Goal: Task Accomplishment & Management: Use online tool/utility

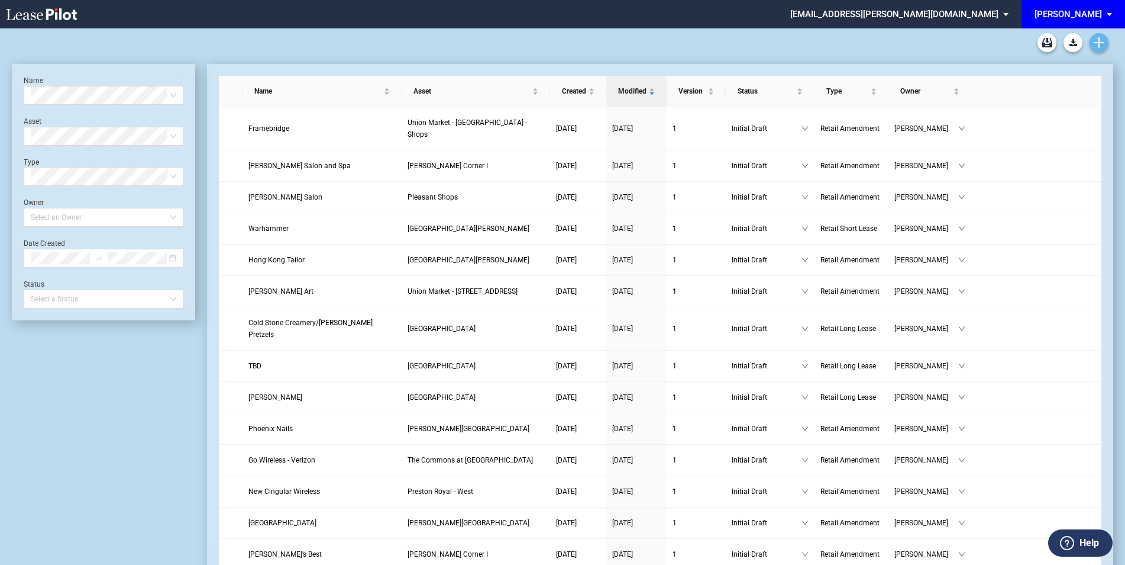
click at [1099, 41] on use "Create new document" at bounding box center [1099, 42] width 11 height 11
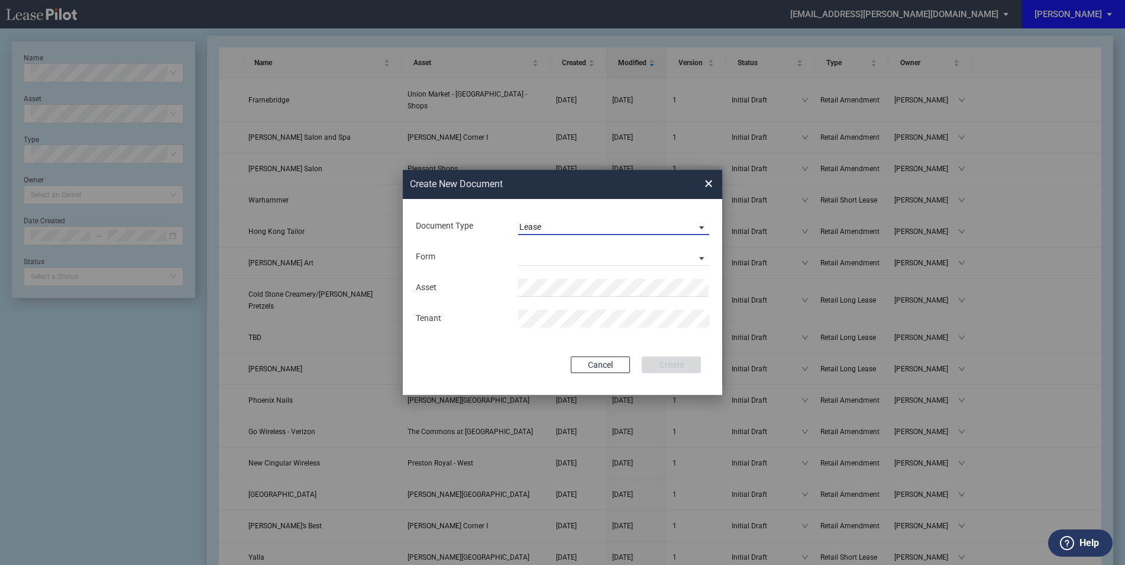
click at [601, 221] on span "Lease" at bounding box center [605, 227] width 170 height 12
click at [591, 248] on md-option "Amendment" at bounding box center [615, 255] width 210 height 28
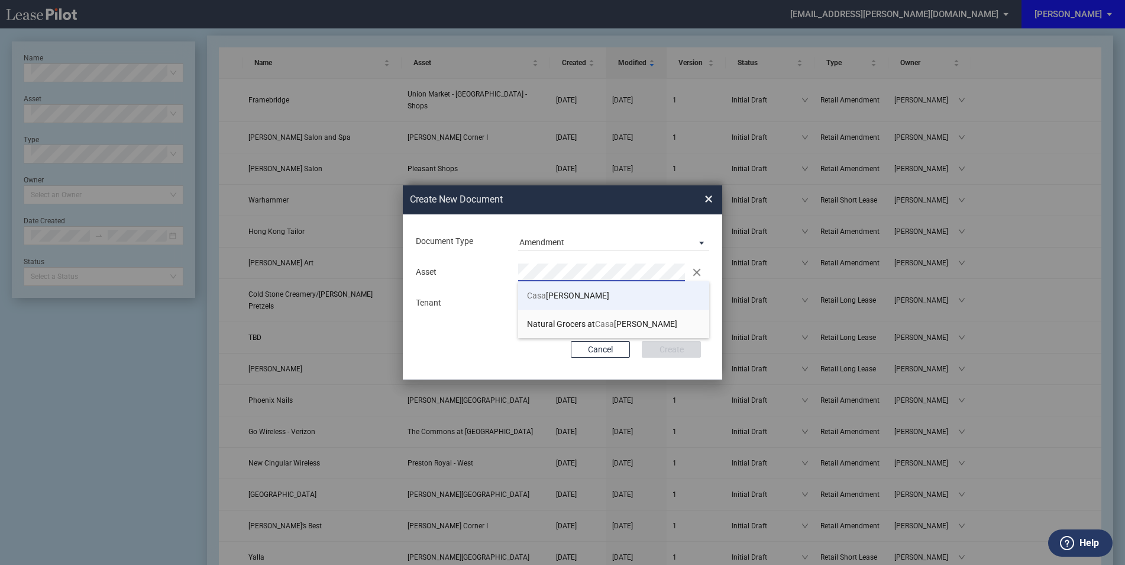
click at [583, 288] on li "[GEOGRAPHIC_DATA][PERSON_NAME]" at bounding box center [613, 295] width 191 height 28
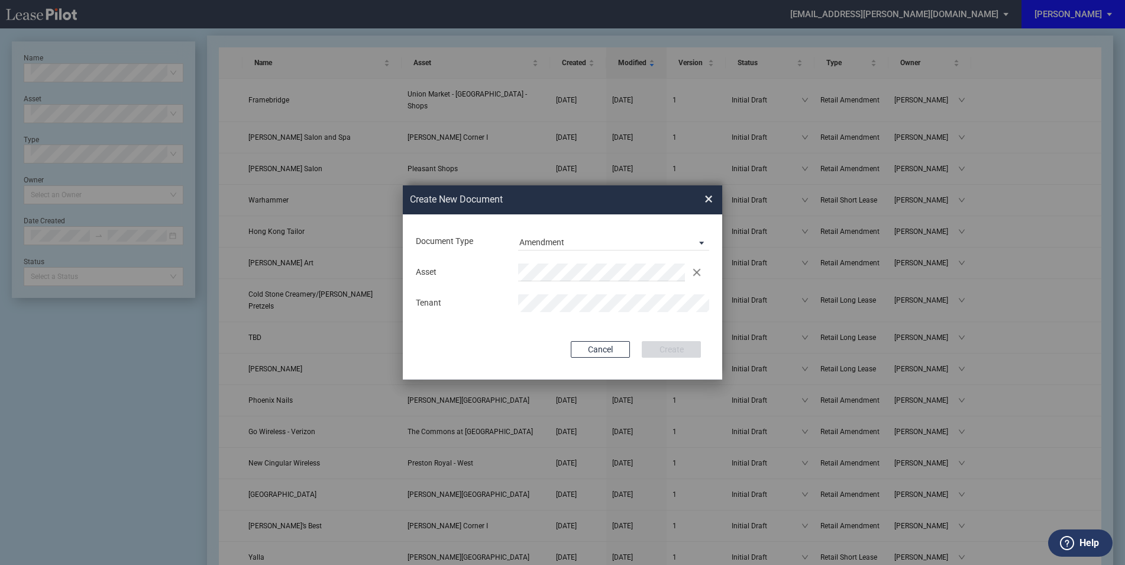
click at [582, 292] on div "Asset Clear Tenant" at bounding box center [563, 288] width 296 height 62
click at [673, 346] on button "Create" at bounding box center [671, 349] width 59 height 17
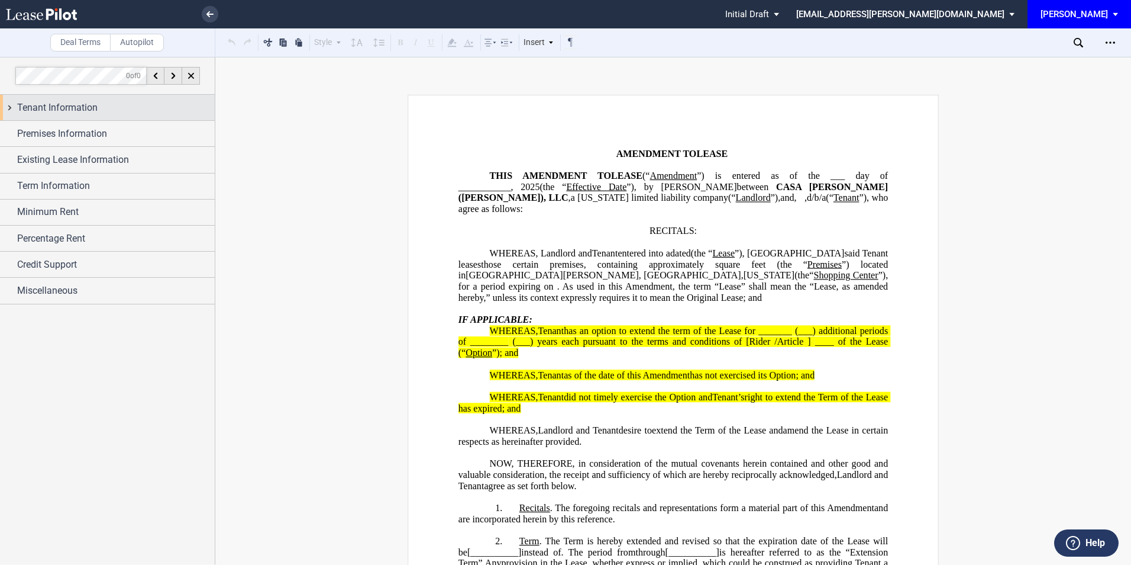
click at [88, 114] on span "Tenant Information" at bounding box center [57, 108] width 80 height 14
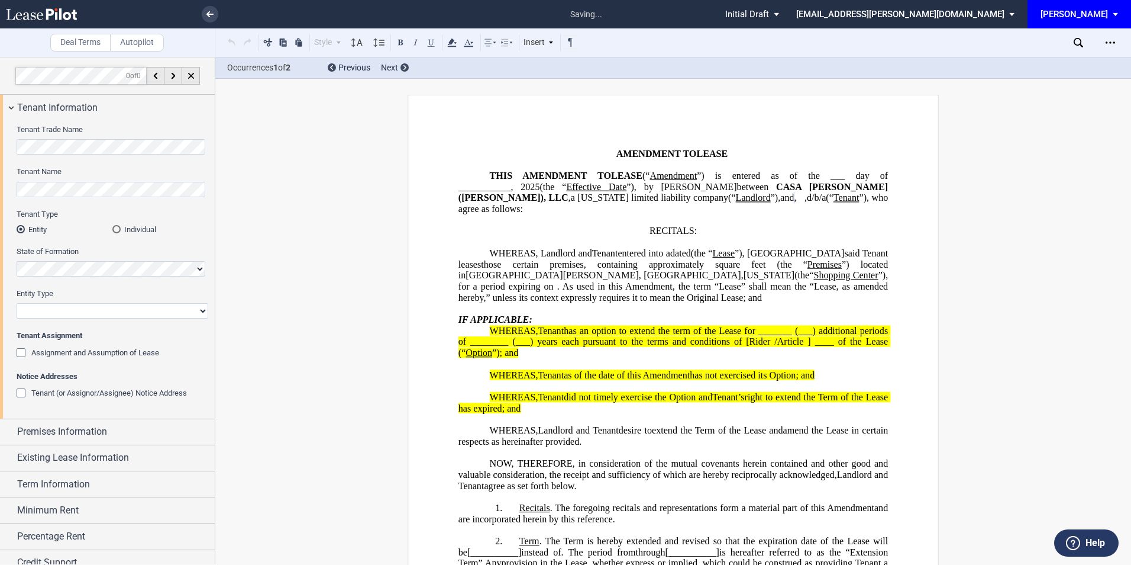
click at [116, 228] on div "Individual" at bounding box center [116, 229] width 8 height 8
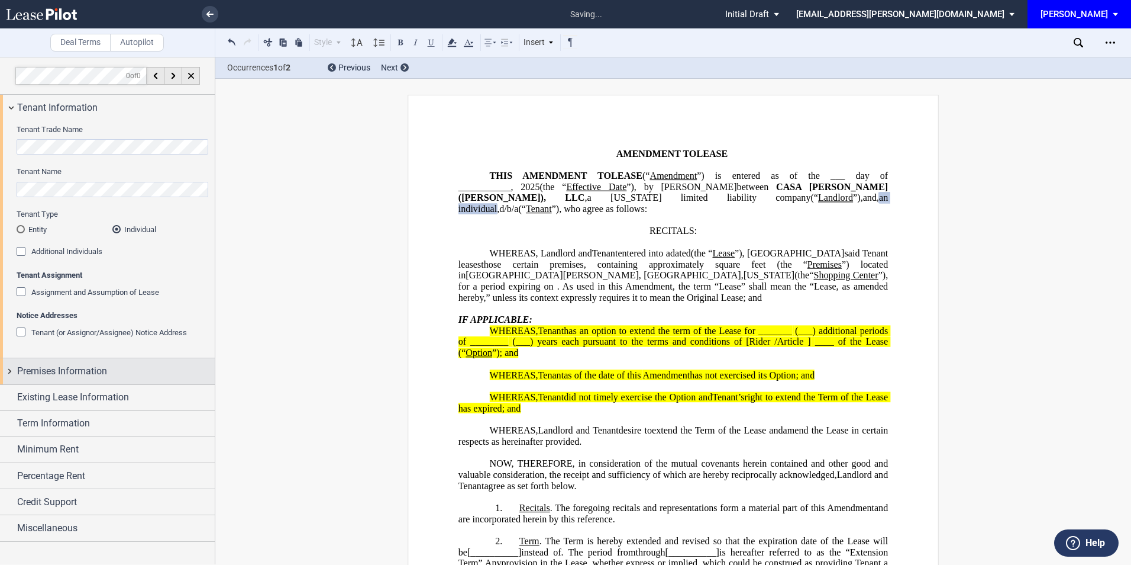
click at [112, 360] on div "Premises Information" at bounding box center [107, 370] width 215 height 25
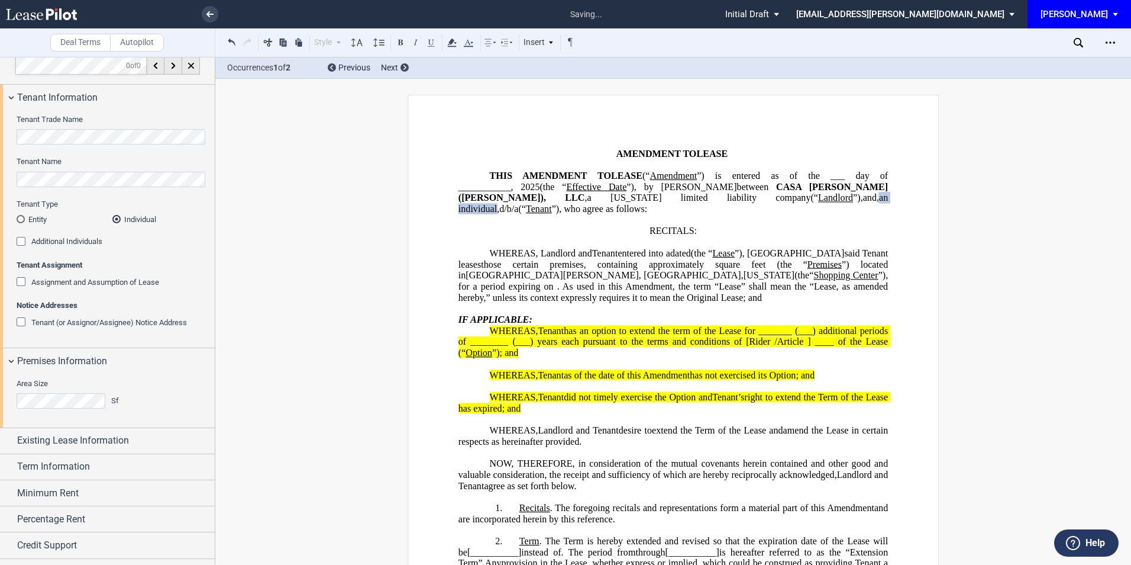
scroll to position [31, 0]
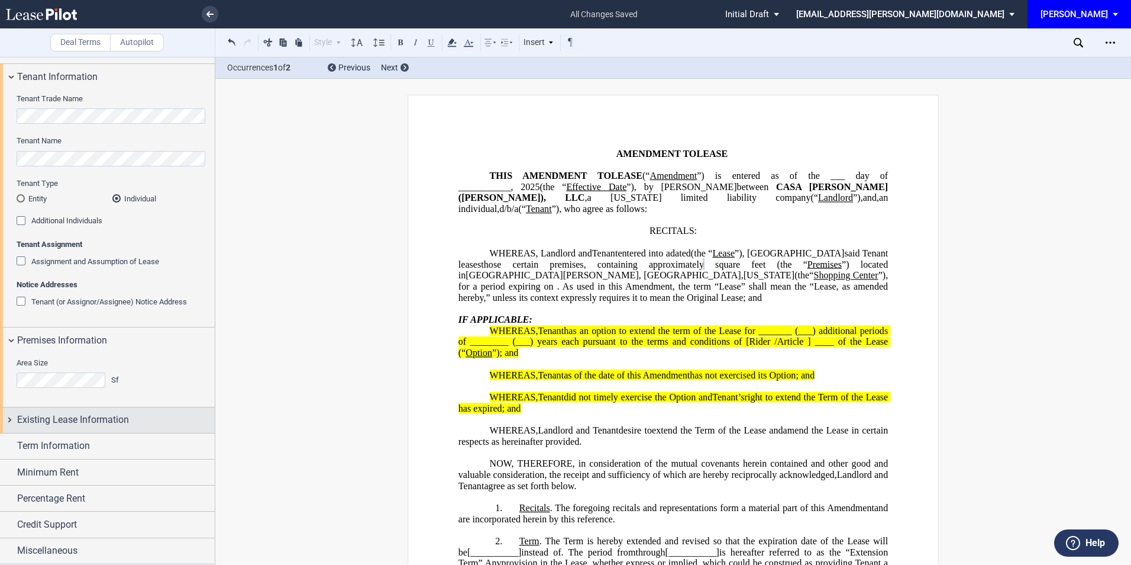
click at [111, 417] on span "Existing Lease Information" at bounding box center [73, 419] width 112 height 14
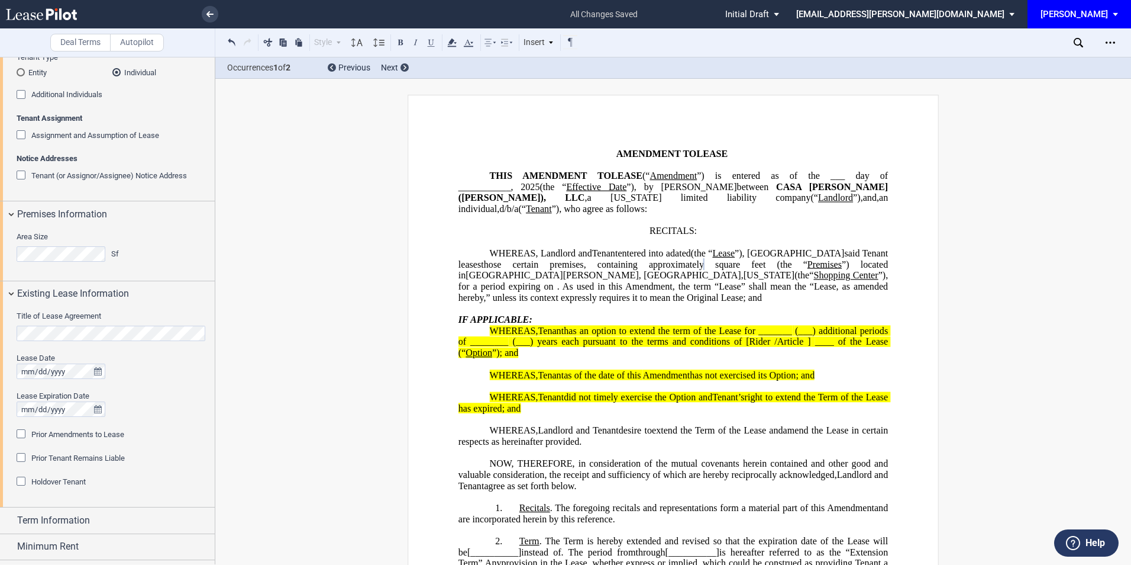
scroll to position [189, 0]
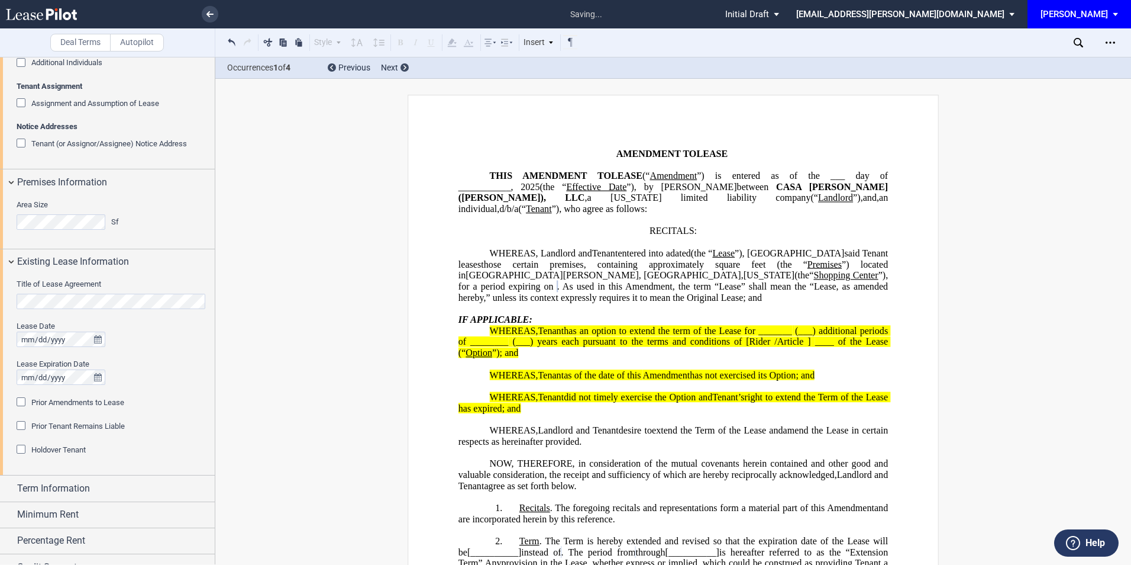
click at [23, 402] on div "Prior Amendments to Lease" at bounding box center [23, 403] width 12 height 12
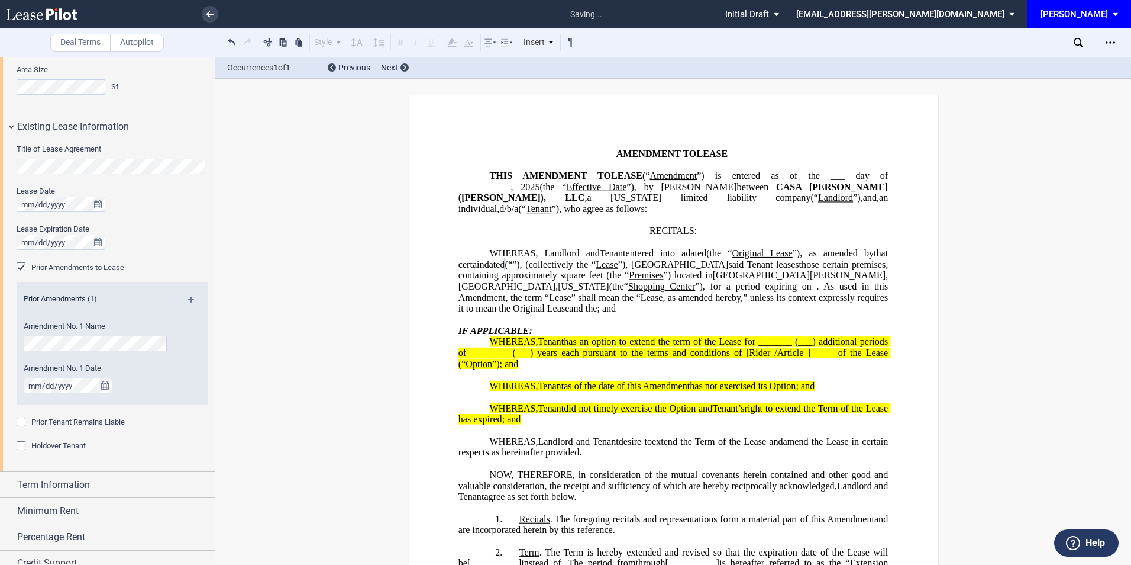
scroll to position [346, 0]
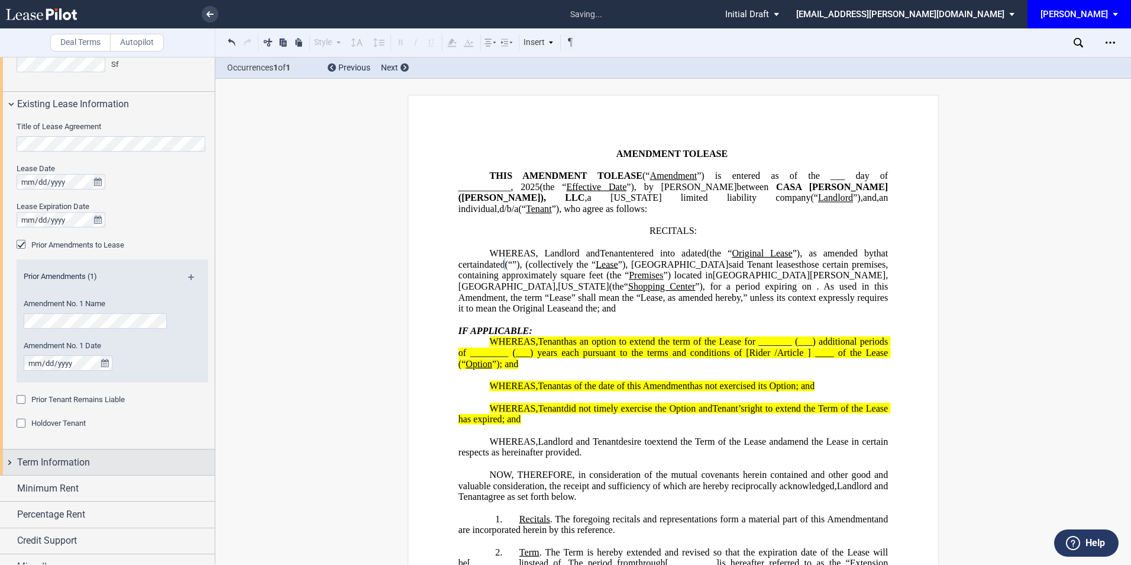
click at [101, 457] on div "Term Information" at bounding box center [116, 462] width 198 height 14
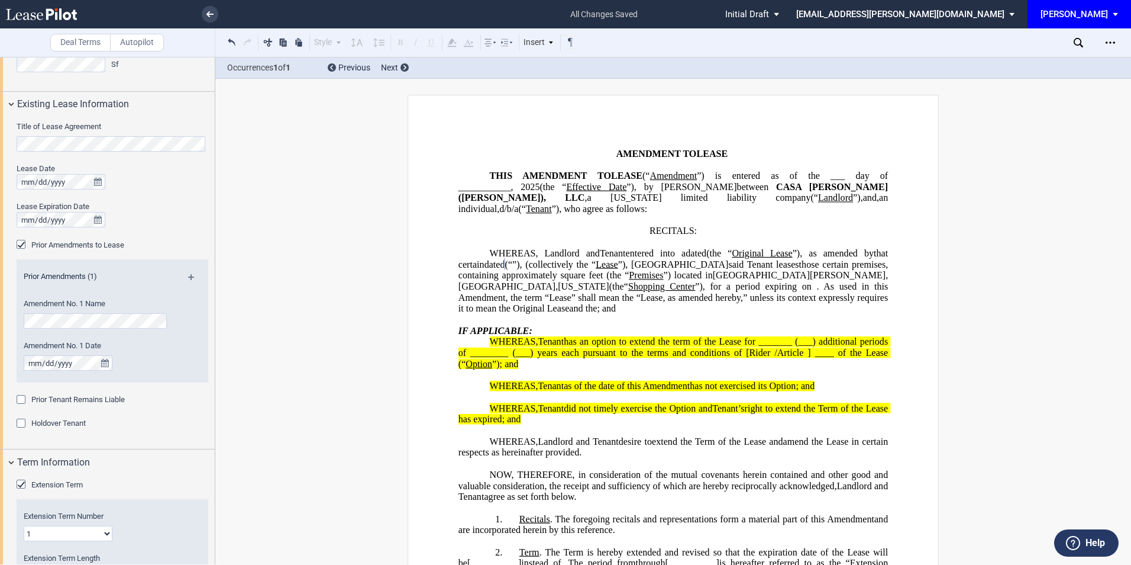
scroll to position [425, 0]
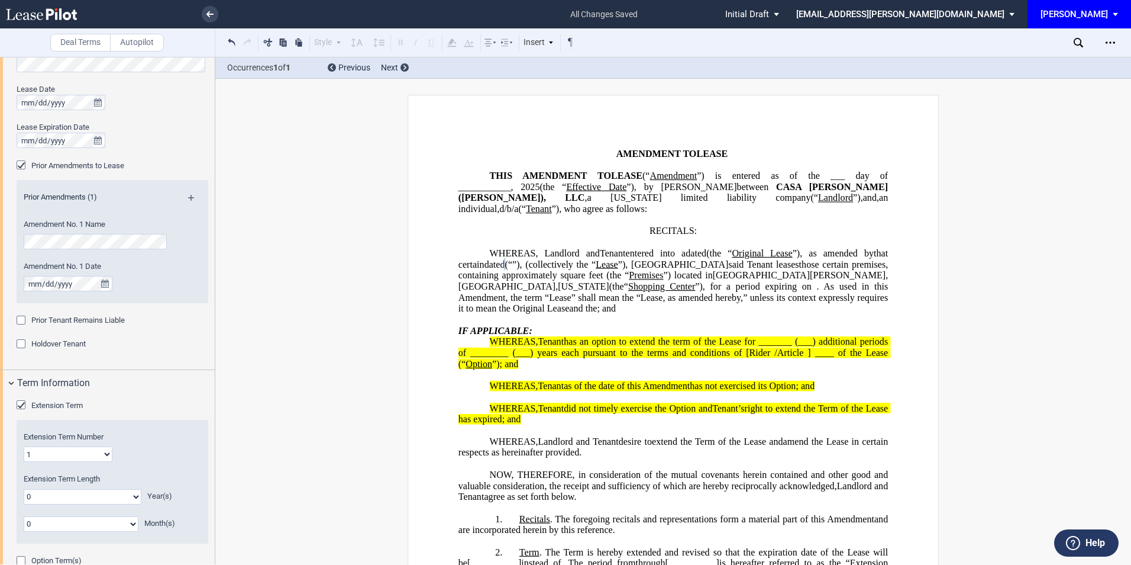
click at [83, 518] on select "0 1 2 3 4 5 6 7 8 9 10 11" at bounding box center [81, 523] width 115 height 15
select select "number:6"
click at [24, 516] on select "0 1 2 3 4 5 6 7 8 9 10 11" at bounding box center [81, 523] width 115 height 15
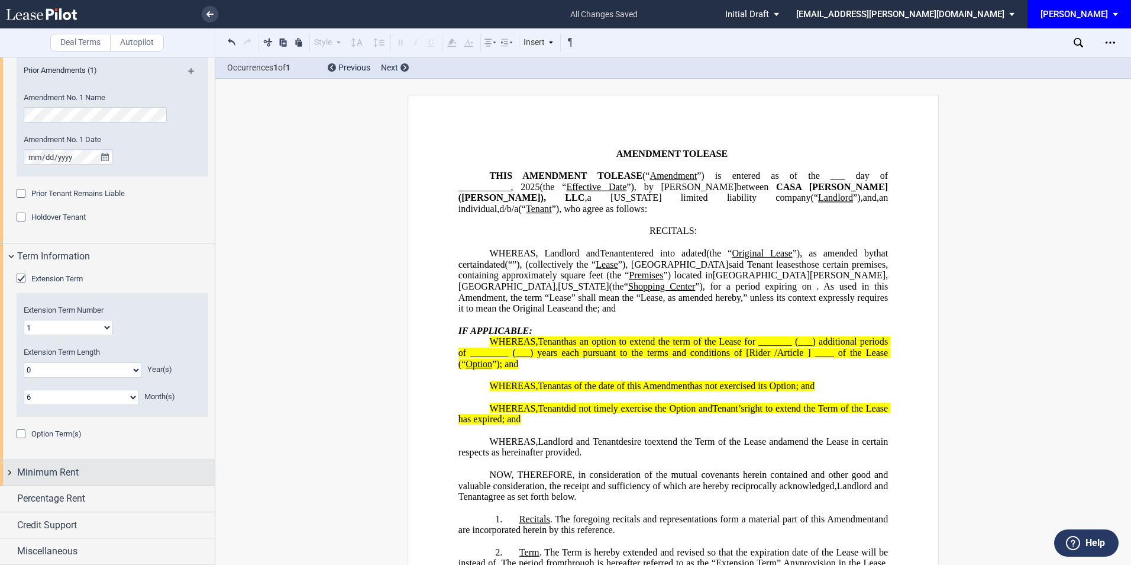
click at [47, 470] on span "Minimum Rent" at bounding box center [48, 472] width 62 height 14
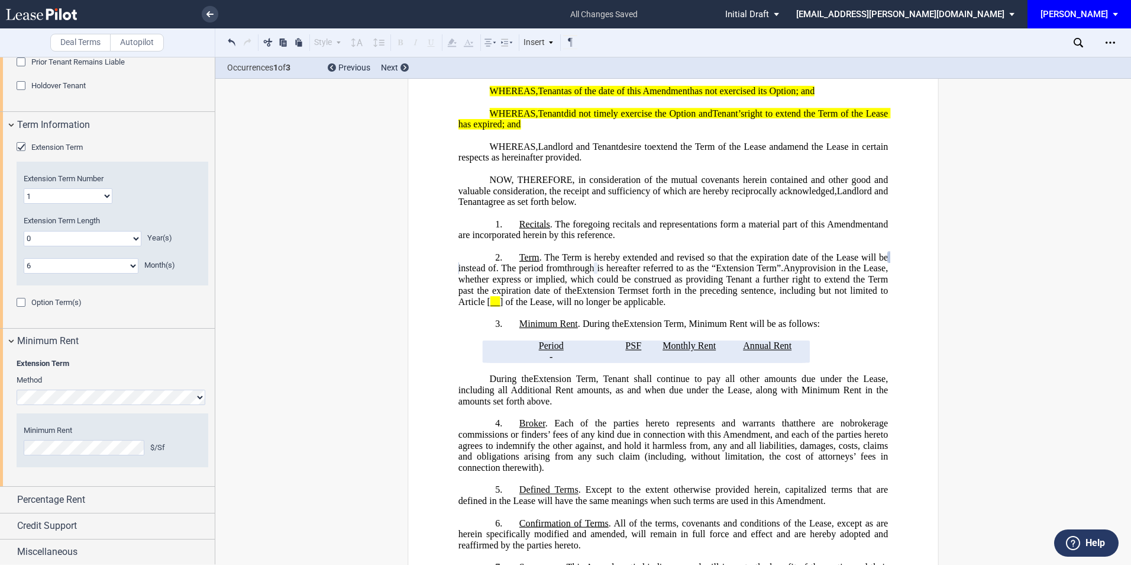
scroll to position [685, 0]
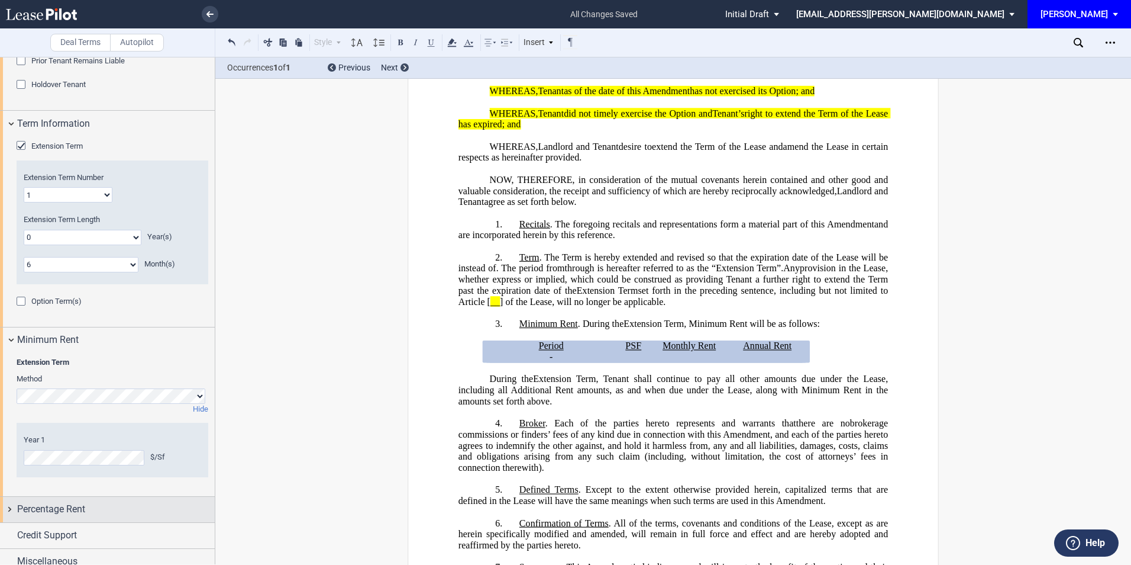
click at [88, 505] on div "Percentage Rent" at bounding box center [116, 509] width 198 height 14
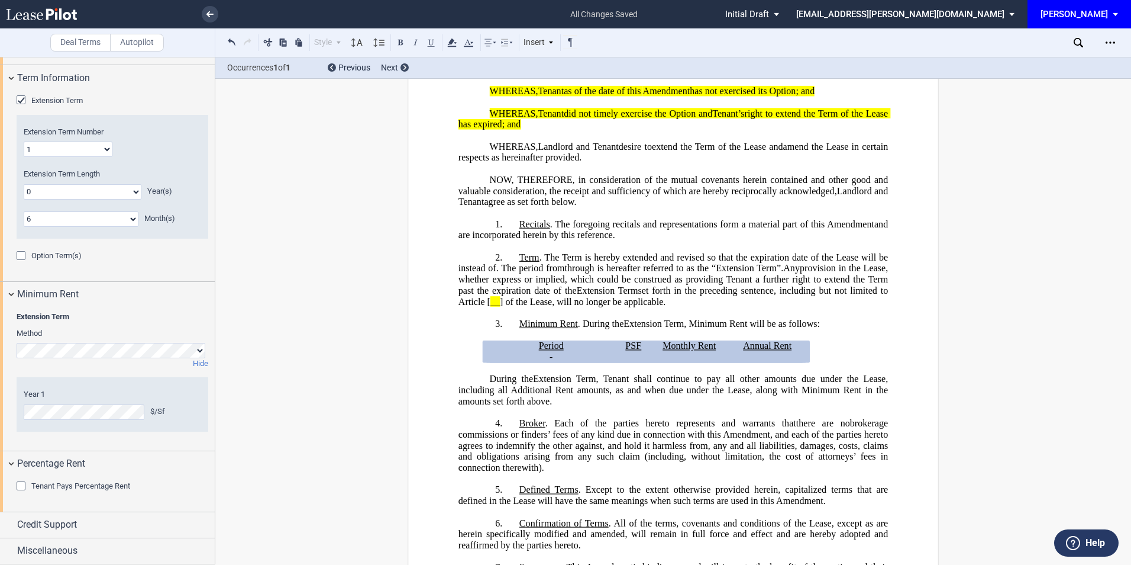
click at [22, 486] on div "Tenant Pays Percentage Rent" at bounding box center [23, 487] width 12 height 12
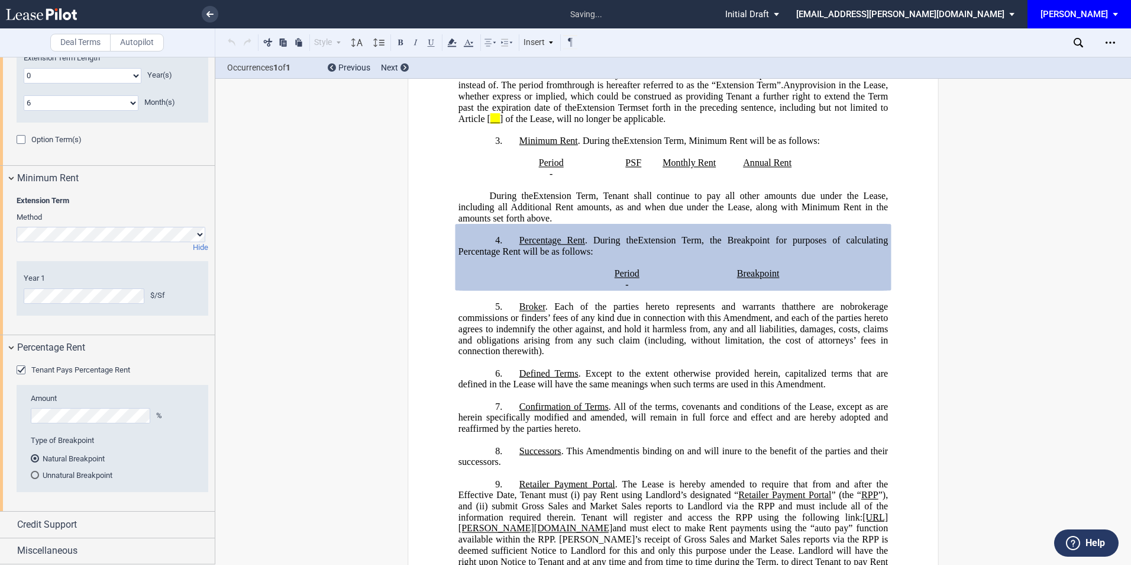
scroll to position [481, 0]
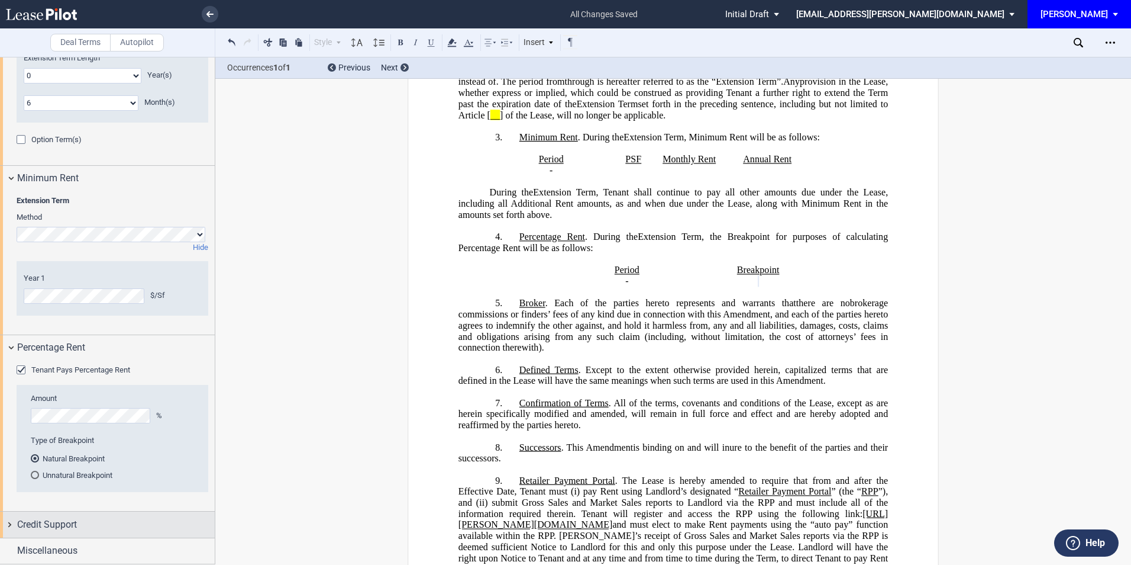
click at [89, 523] on div "Credit Support" at bounding box center [116, 524] width 198 height 14
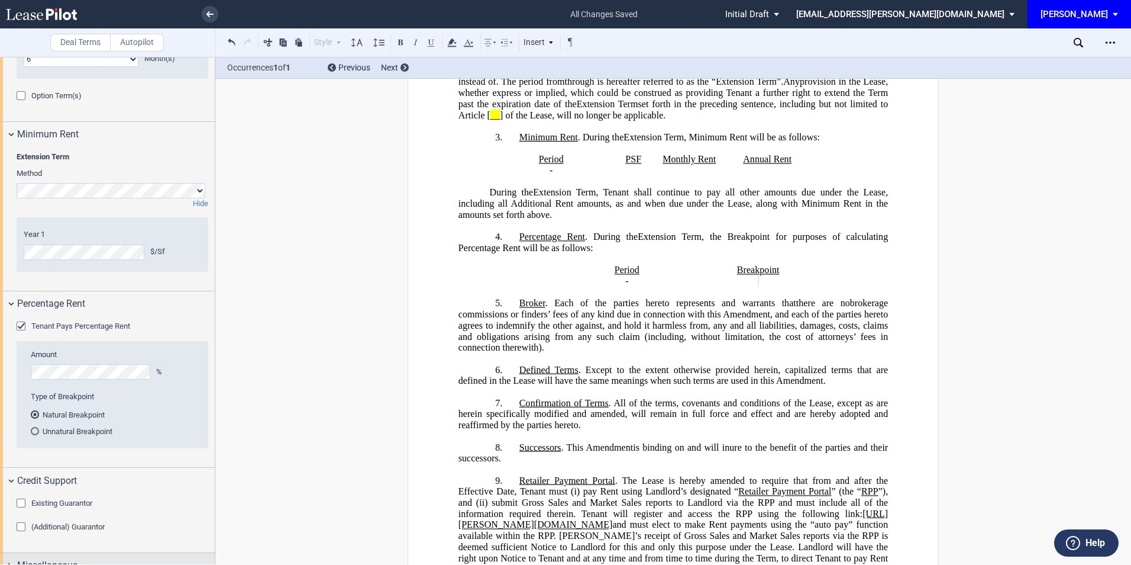
scroll to position [905, 0]
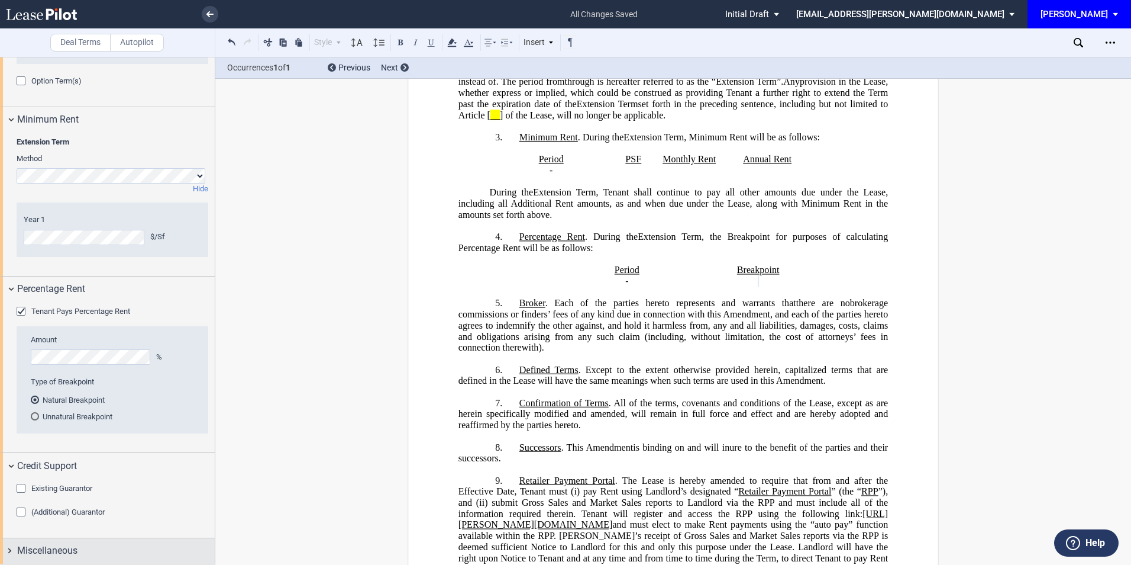
click at [84, 547] on div "Miscellaneous" at bounding box center [116, 550] width 198 height 14
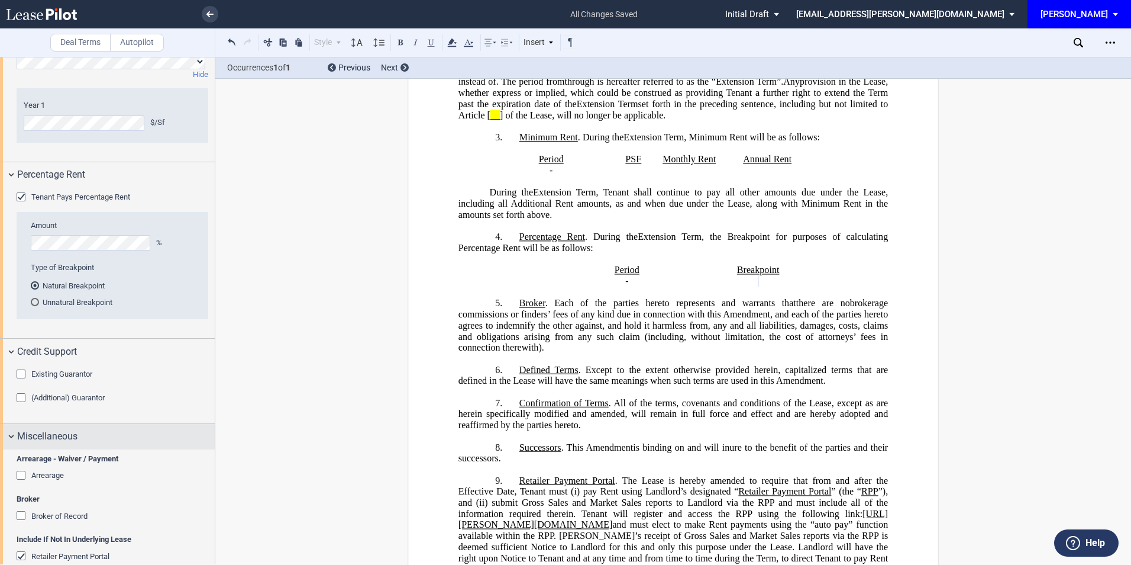
scroll to position [1141, 0]
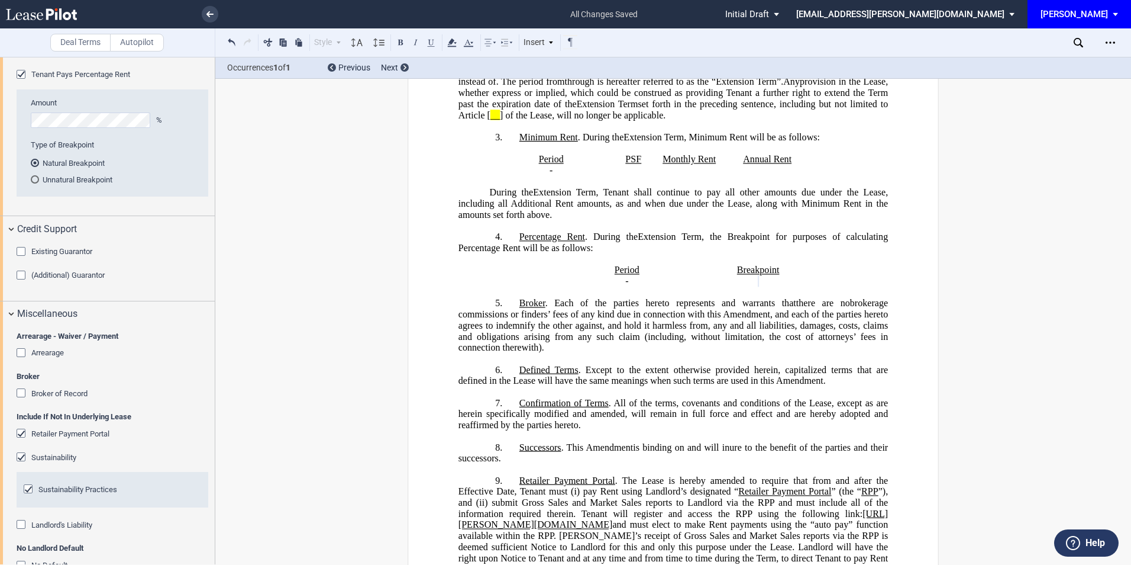
click at [24, 433] on div "Retailer Payment Portal" at bounding box center [23, 434] width 12 height 12
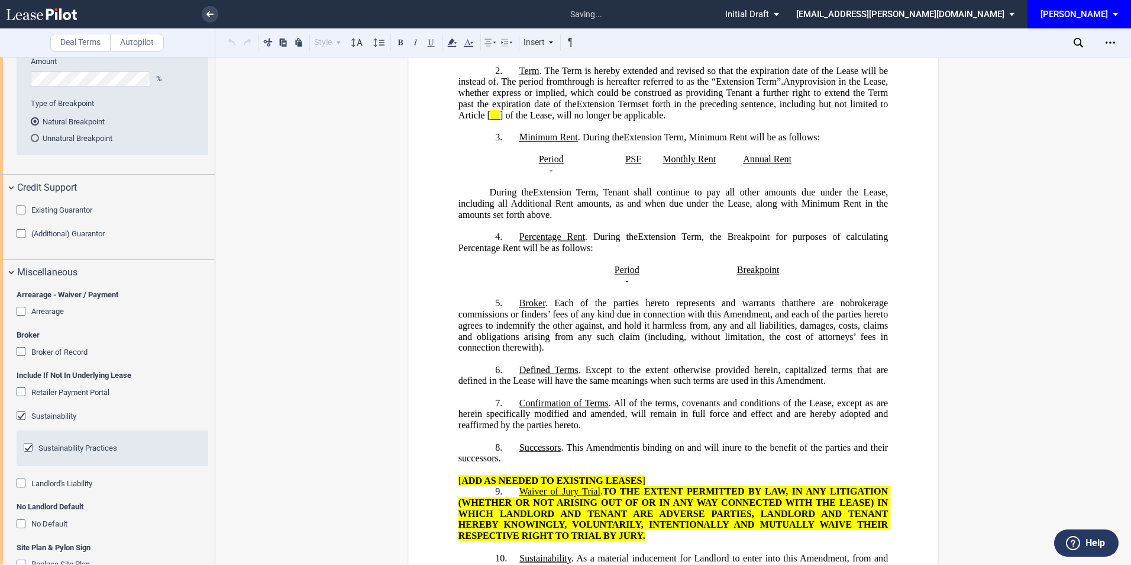
scroll to position [1220, 0]
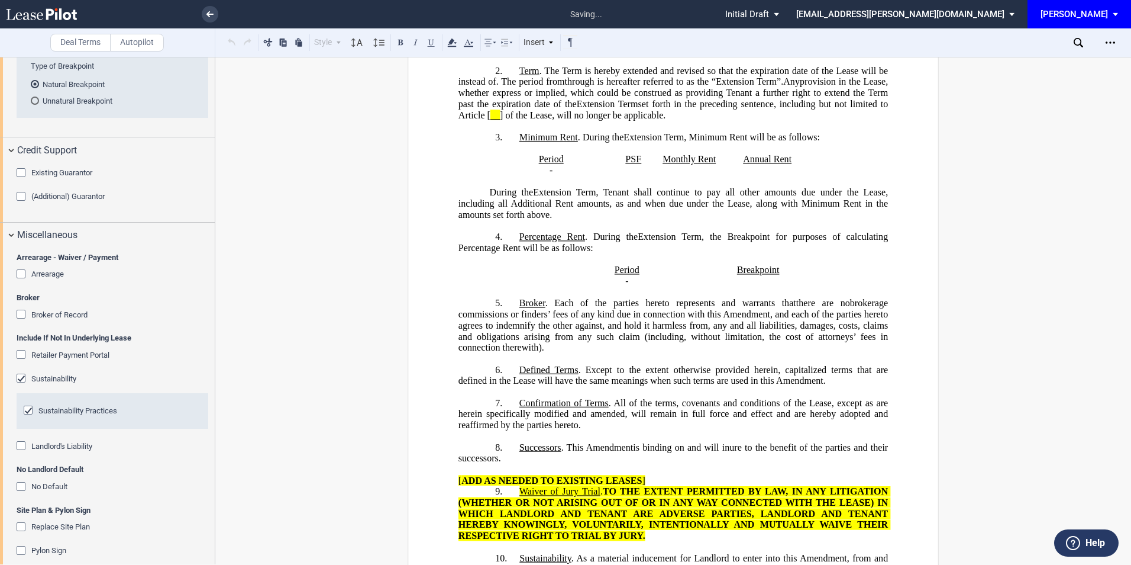
click at [25, 488] on div "No Default" at bounding box center [23, 488] width 12 height 12
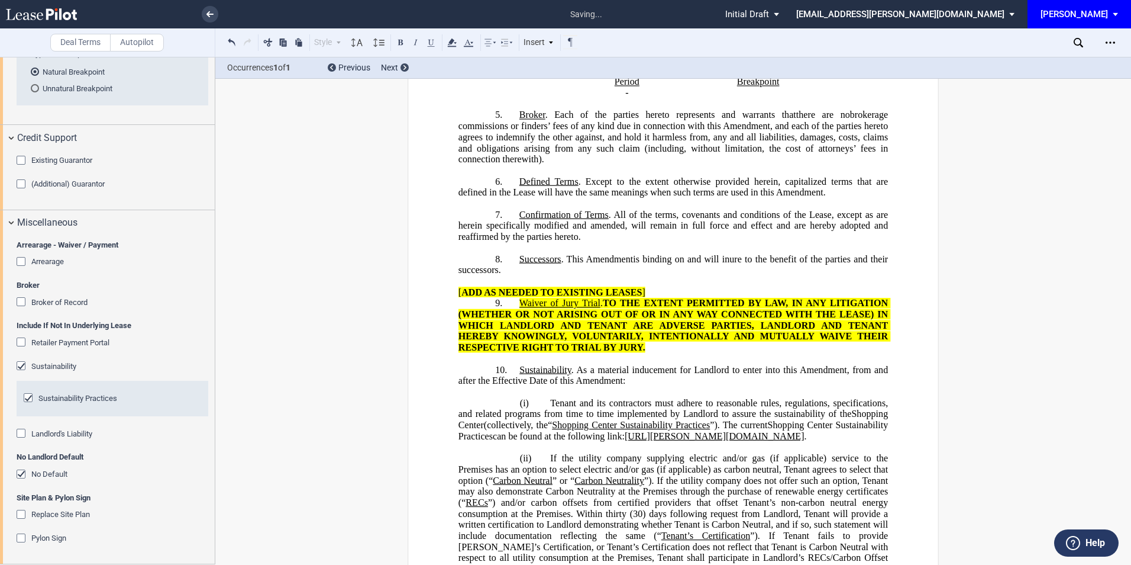
scroll to position [354, 0]
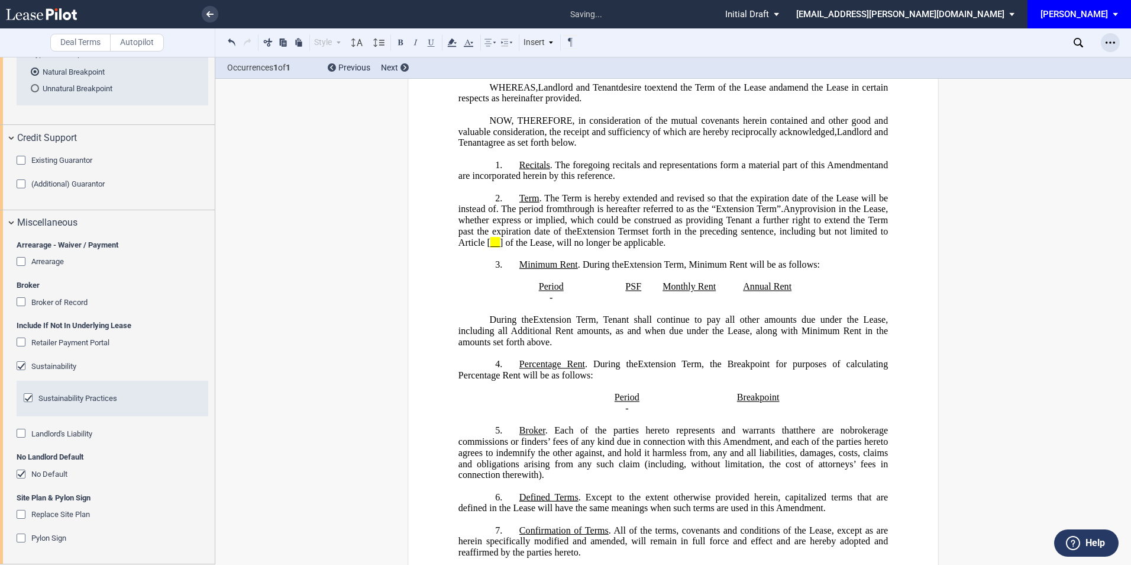
click at [1109, 41] on icon "Open Lease options menu" at bounding box center [1110, 42] width 9 height 9
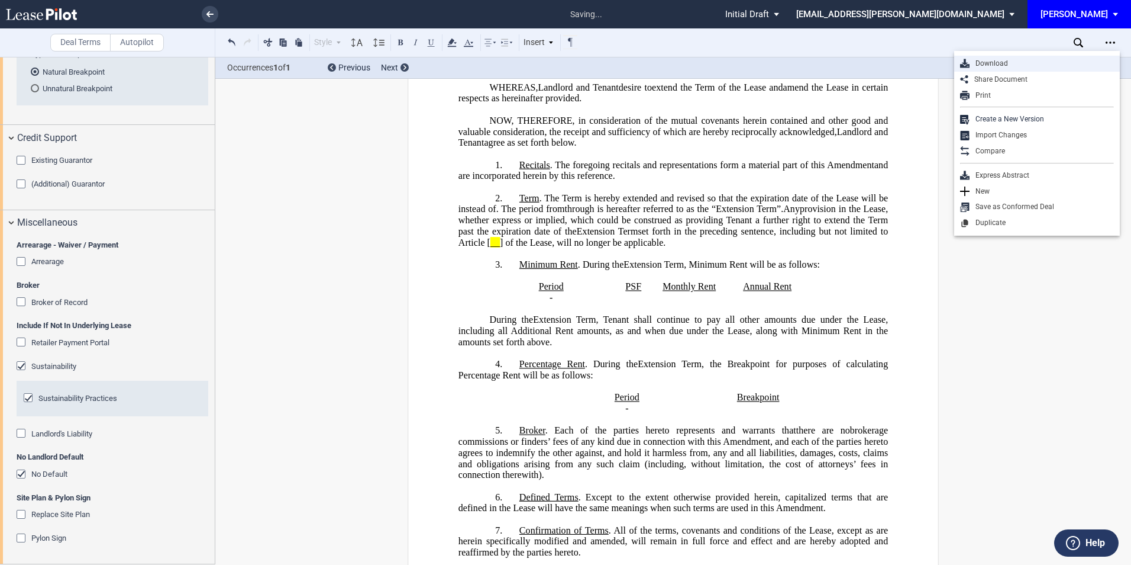
click at [1001, 62] on div "Download" at bounding box center [1042, 64] width 144 height 10
